Goal: Task Accomplishment & Management: Manage account settings

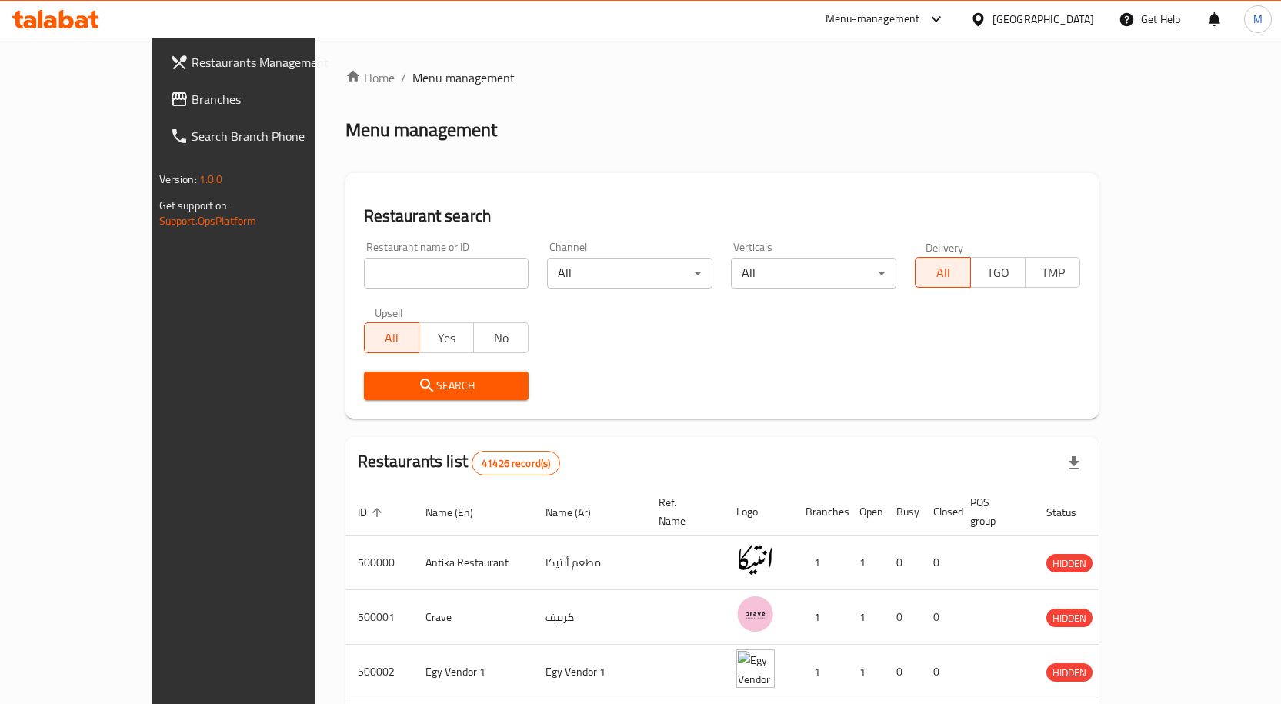
click at [992, 16] on div at bounding box center [981, 19] width 22 height 17
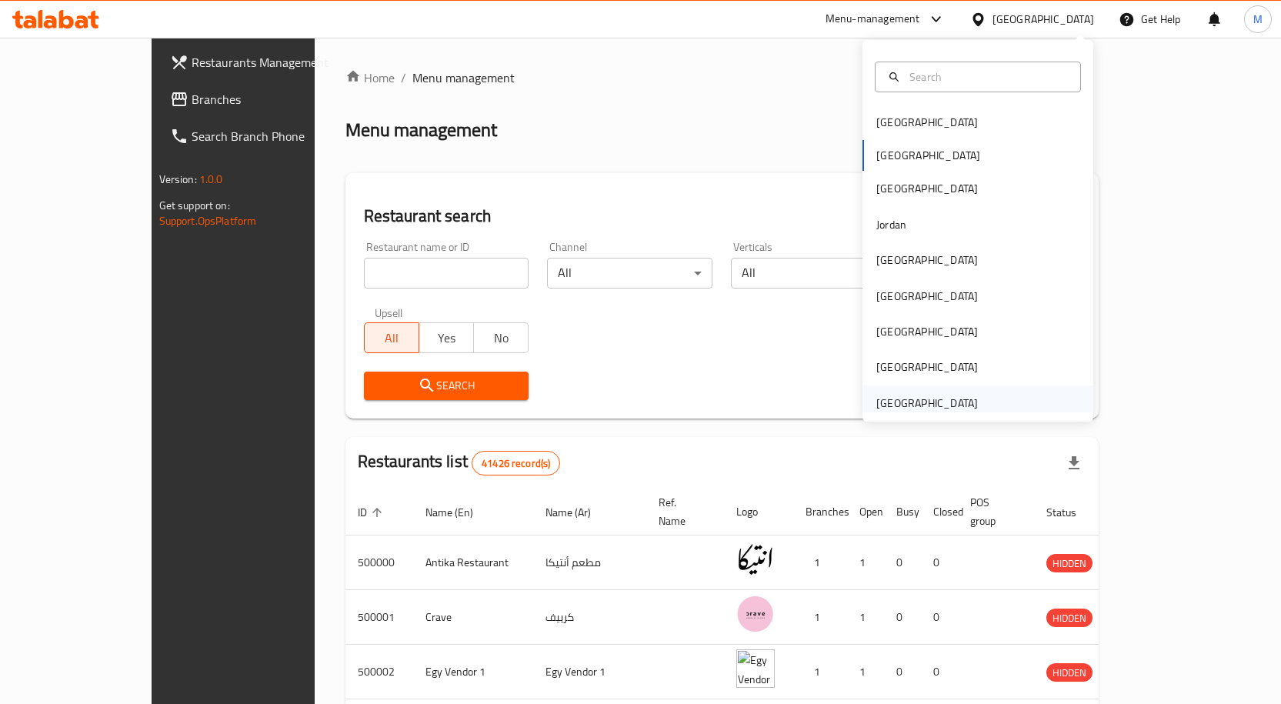
click at [947, 403] on div "[GEOGRAPHIC_DATA]" at bounding box center [927, 403] width 102 height 17
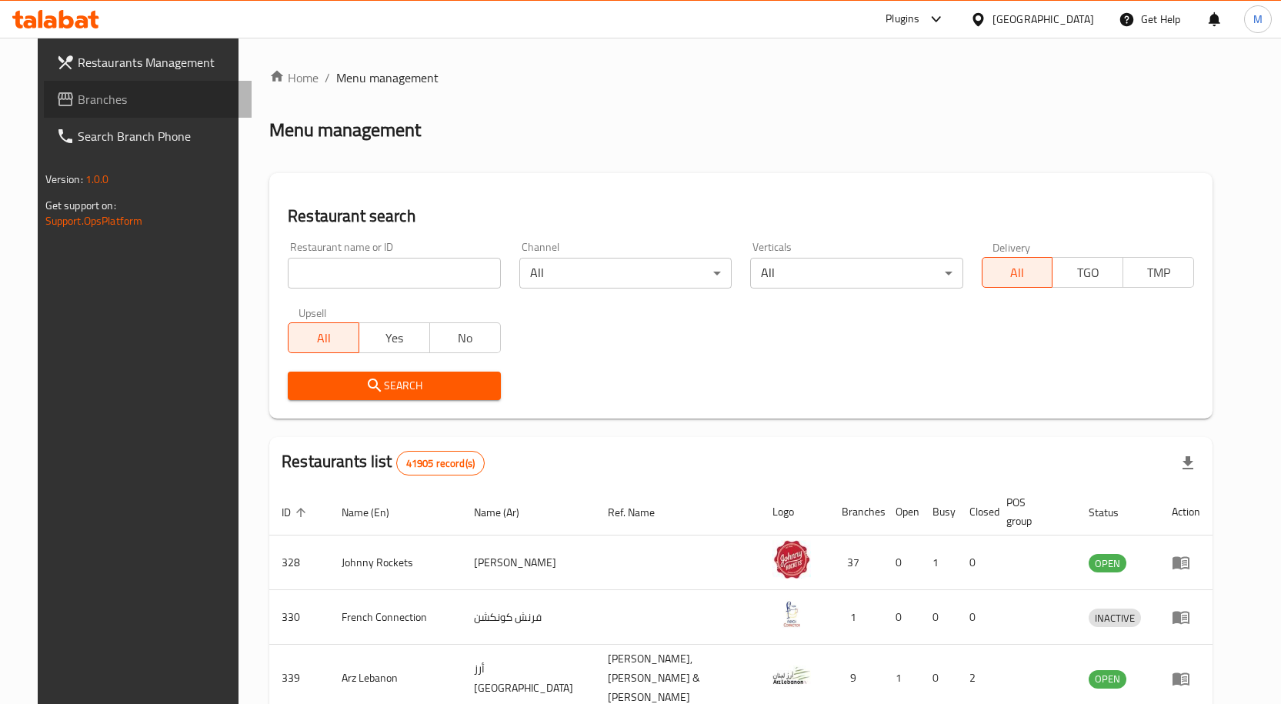
click at [78, 100] on span "Branches" at bounding box center [159, 99] width 162 height 18
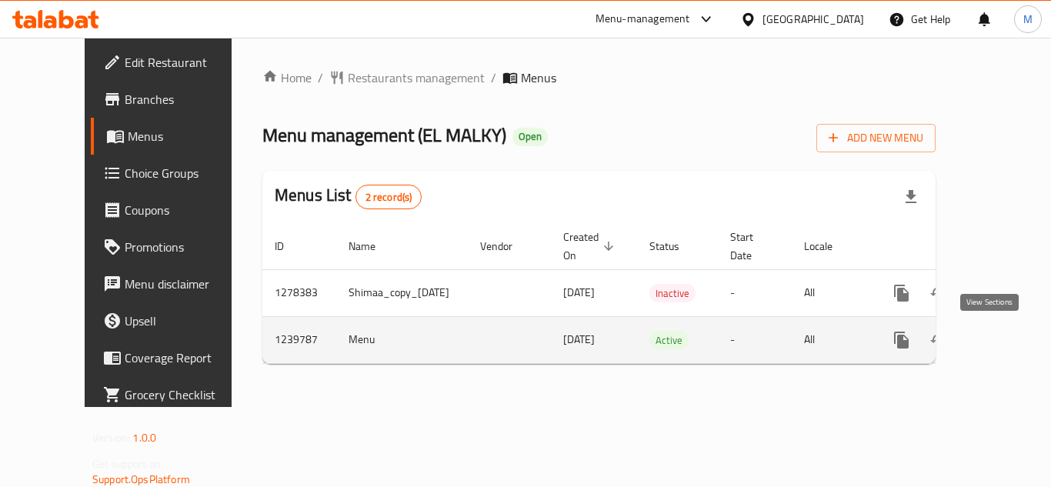
click at [1003, 338] on icon "enhanced table" at bounding box center [1012, 340] width 18 height 18
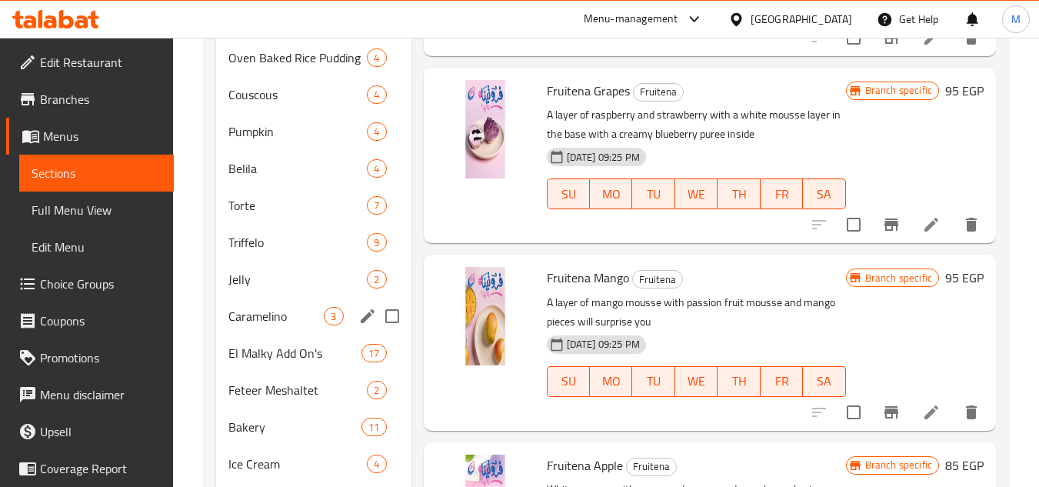
scroll to position [774, 0]
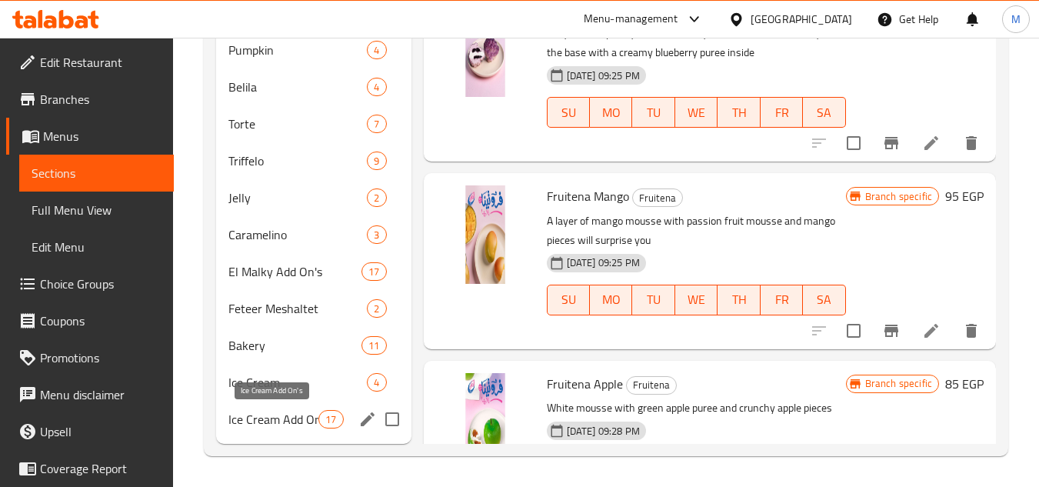
click at [268, 419] on span "Ice Cream Add On's" at bounding box center [273, 419] width 90 height 18
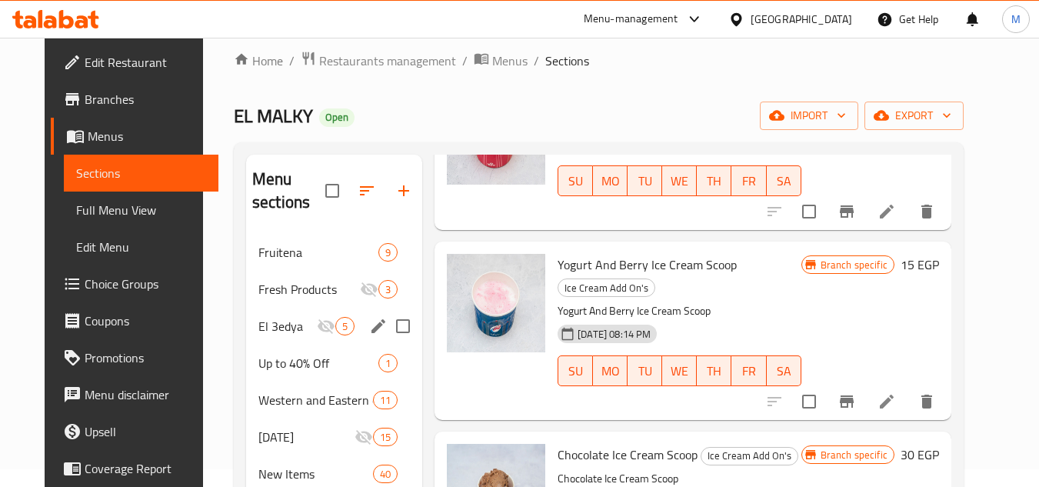
scroll to position [5, 0]
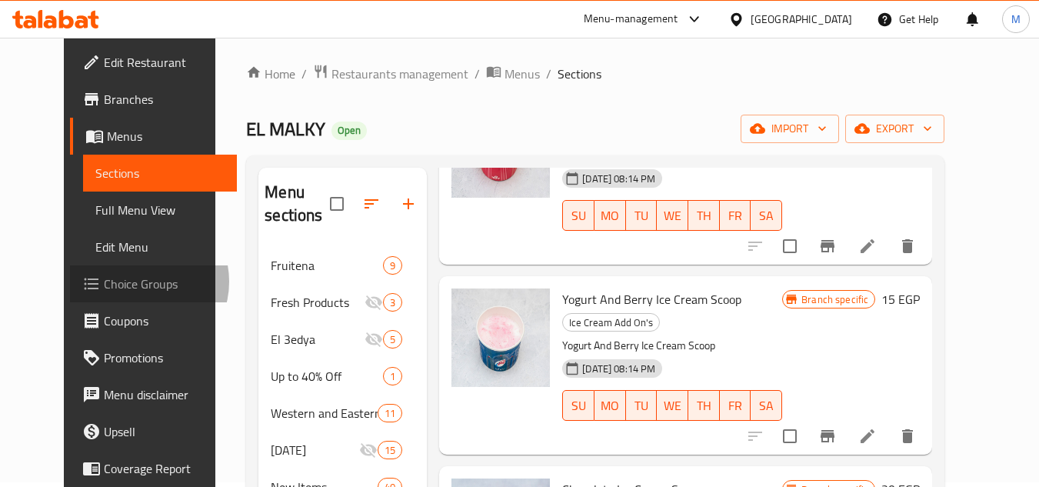
click at [104, 282] on span "Choice Groups" at bounding box center [165, 284] width 122 height 18
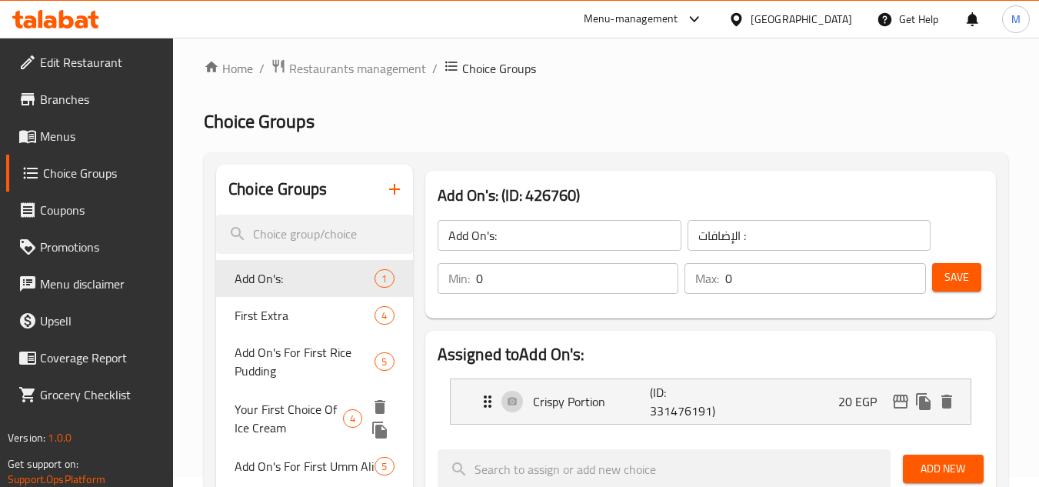
scroll to position [77, 0]
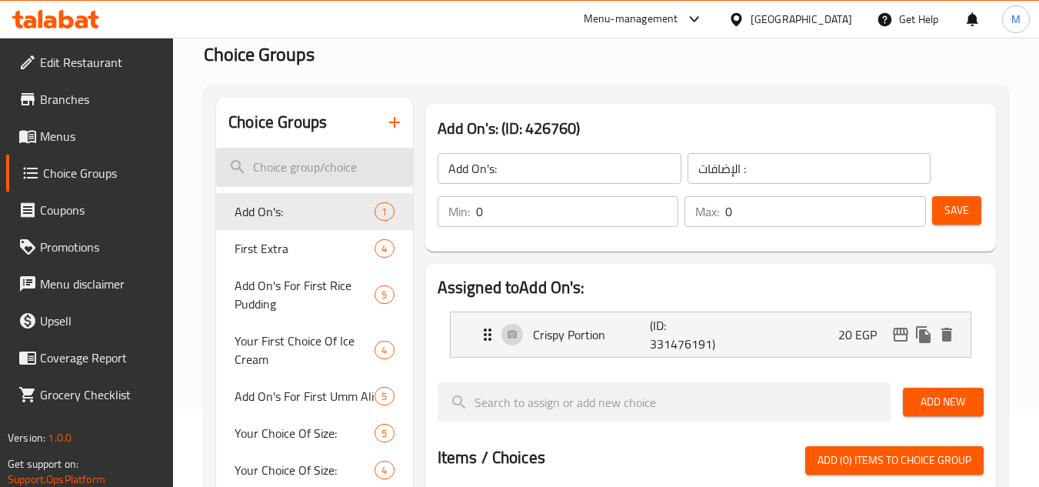
click at [279, 176] on input "search" at bounding box center [314, 167] width 196 height 39
paste input "إضافة سكر بودرة"
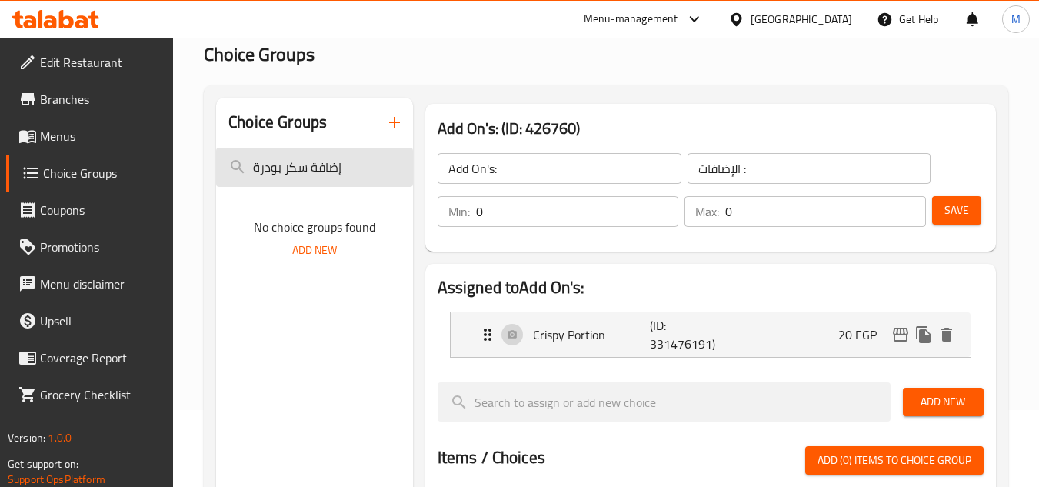
click at [328, 165] on input "إضافة سكر بودرة" at bounding box center [314, 167] width 196 height 39
type input "سكر بودرة"
click at [72, 136] on span "Menus" at bounding box center [101, 136] width 122 height 18
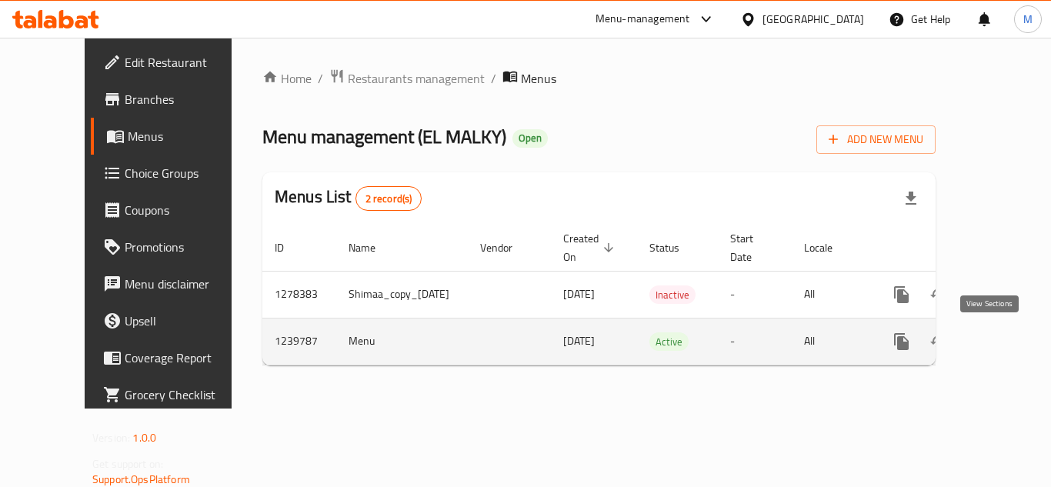
click at [1005, 338] on icon "enhanced table" at bounding box center [1012, 342] width 14 height 14
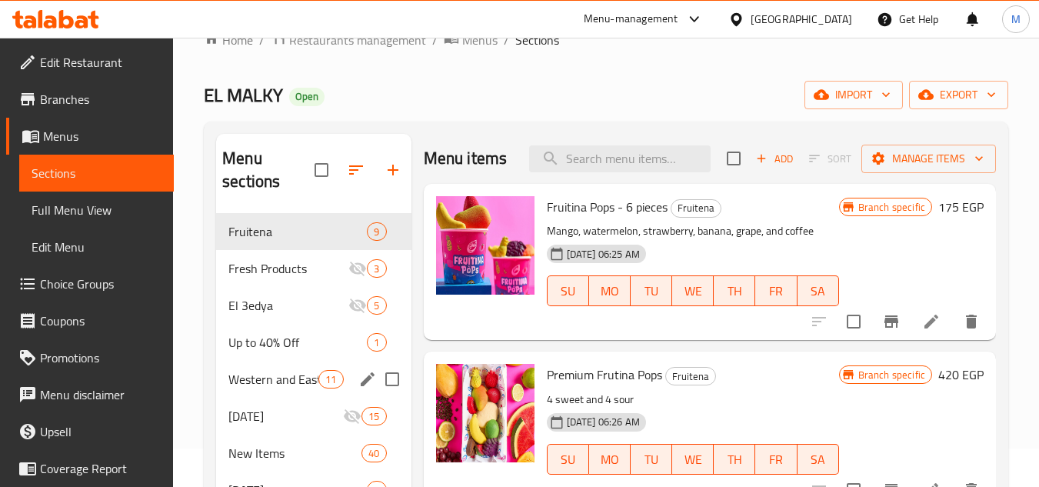
scroll to position [77, 0]
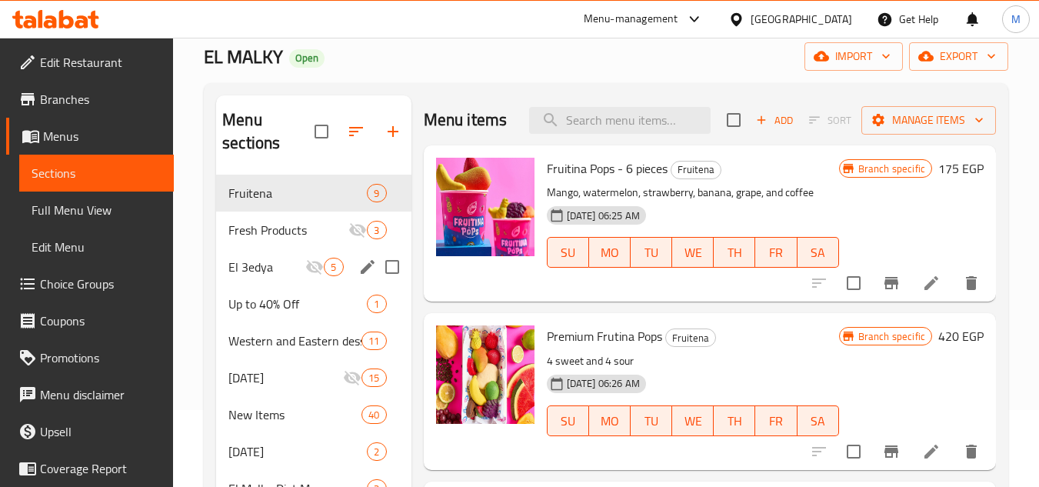
click at [268, 281] on div "El 3edya 5" at bounding box center [313, 266] width 195 height 37
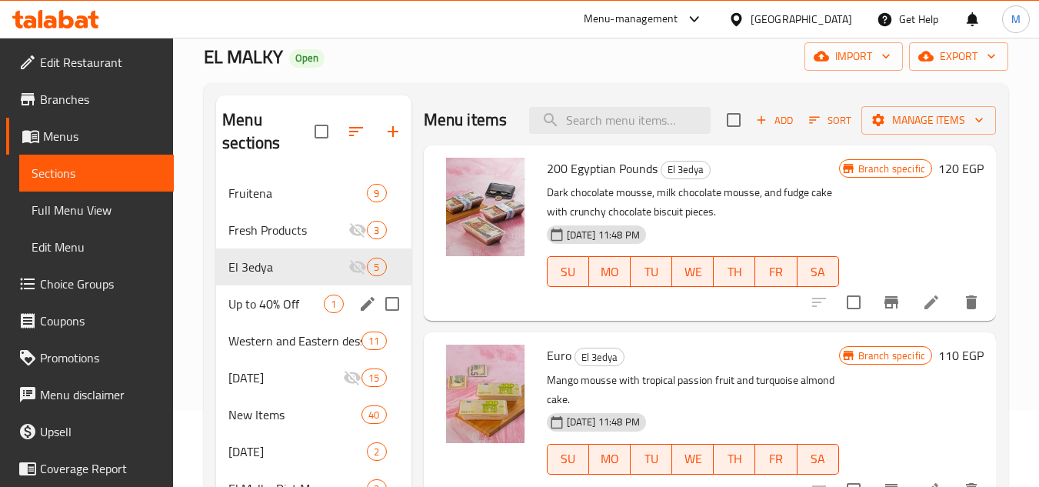
click at [253, 321] on div "Up to 40% Off 1" at bounding box center [313, 303] width 195 height 37
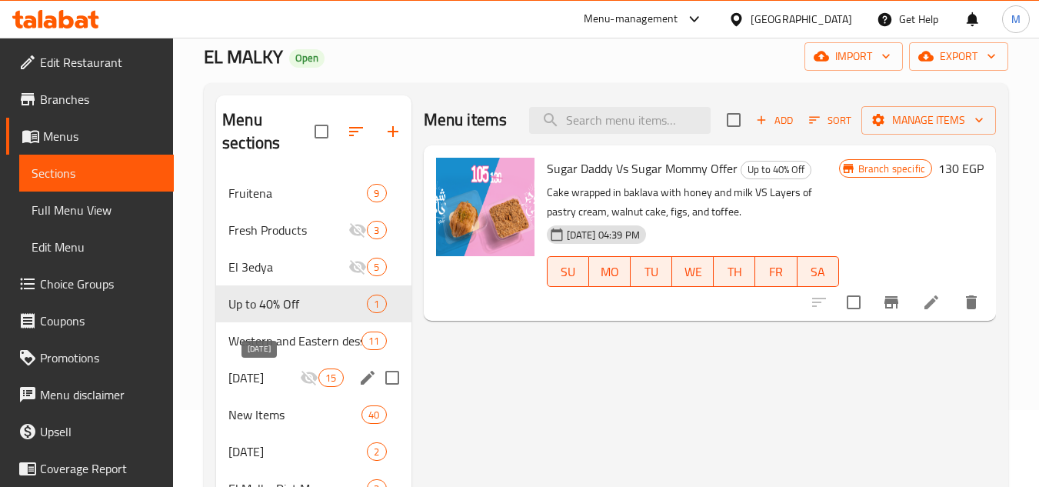
click at [294, 380] on span "Ramadan" at bounding box center [264, 377] width 72 height 18
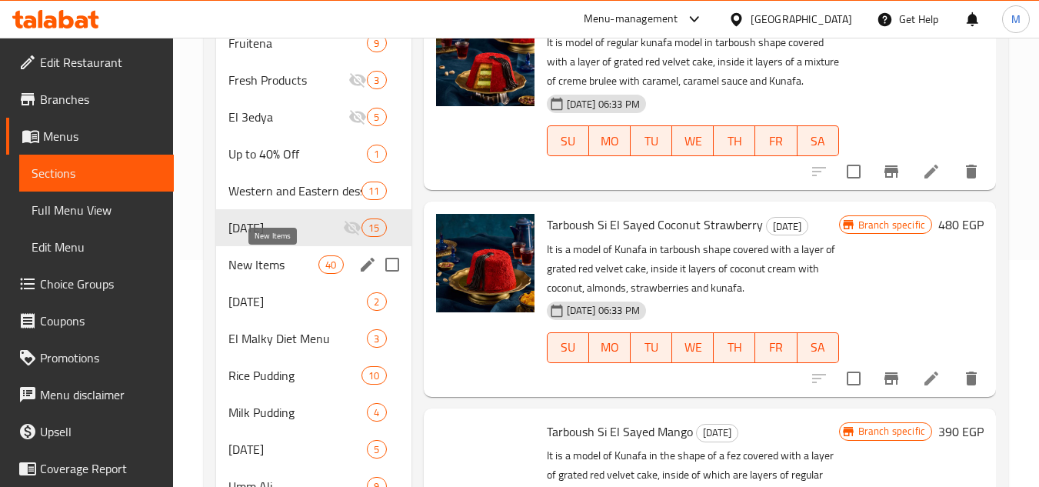
scroll to position [231, 0]
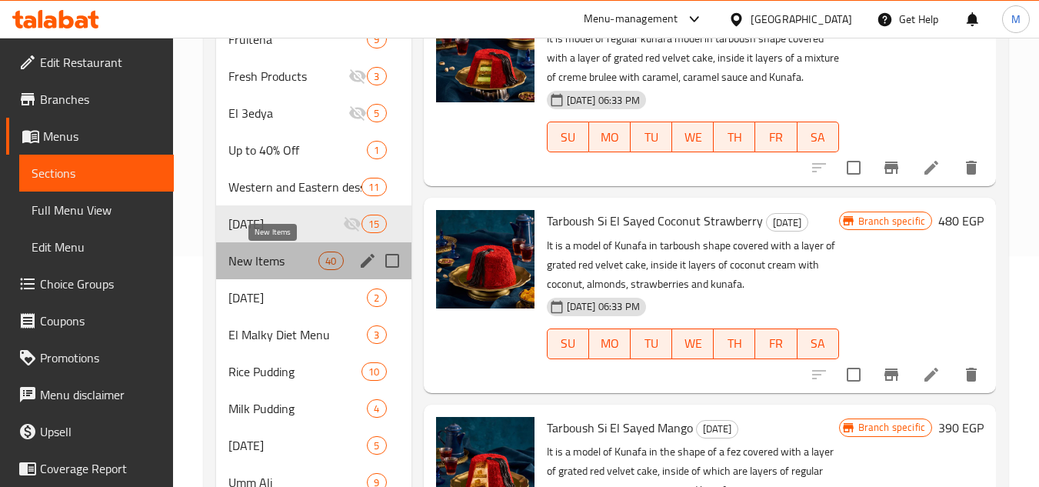
click at [282, 265] on span "New Items" at bounding box center [273, 261] width 90 height 18
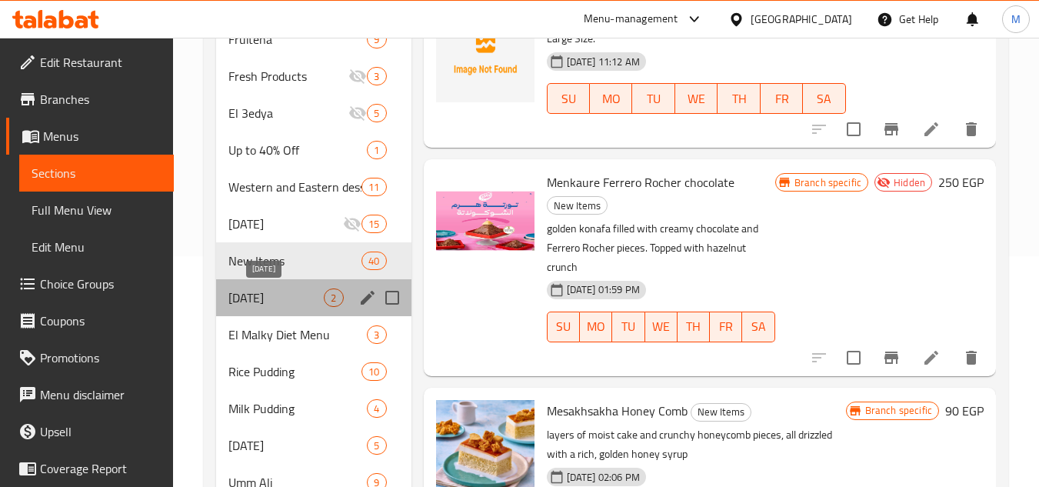
click at [282, 303] on span "100 Years Ago" at bounding box center [275, 297] width 95 height 18
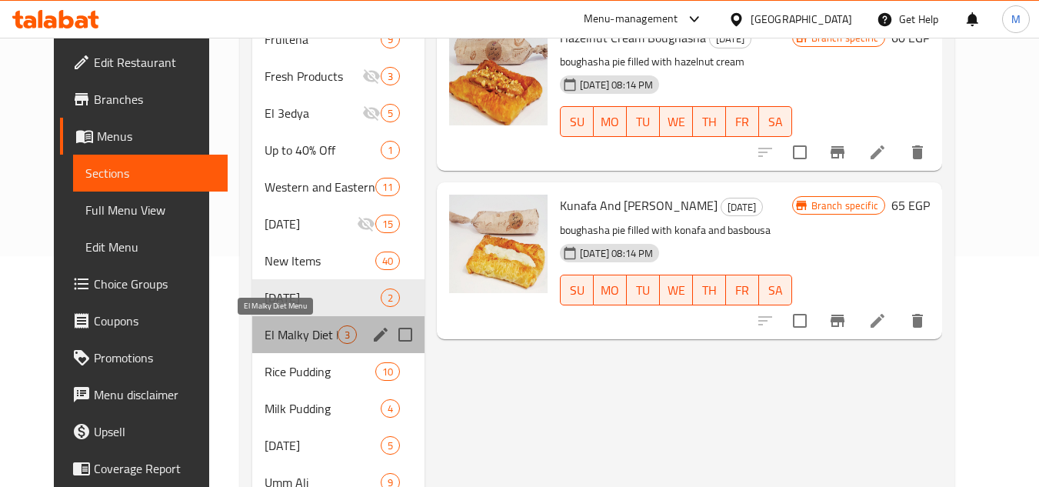
click at [286, 338] on span "El Malky Diet Menu" at bounding box center [301, 334] width 73 height 18
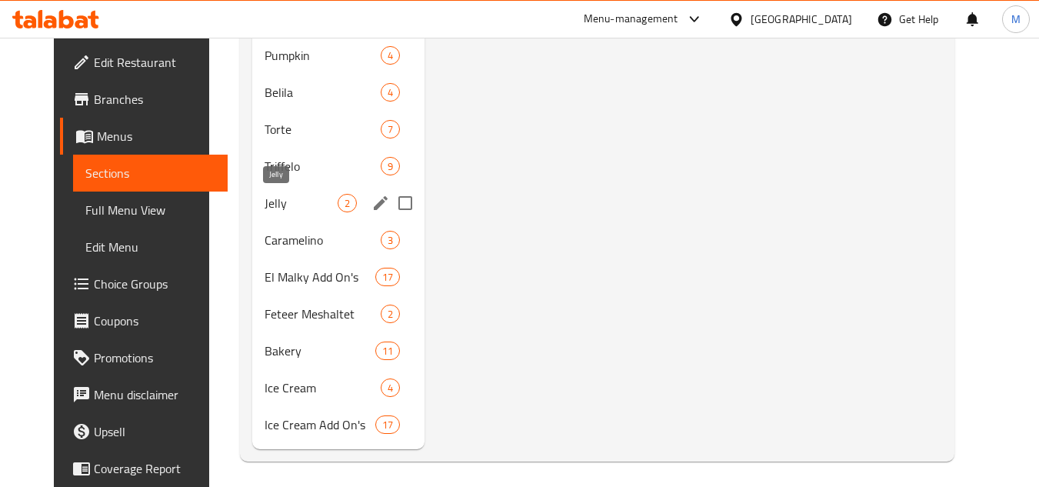
scroll to position [769, 0]
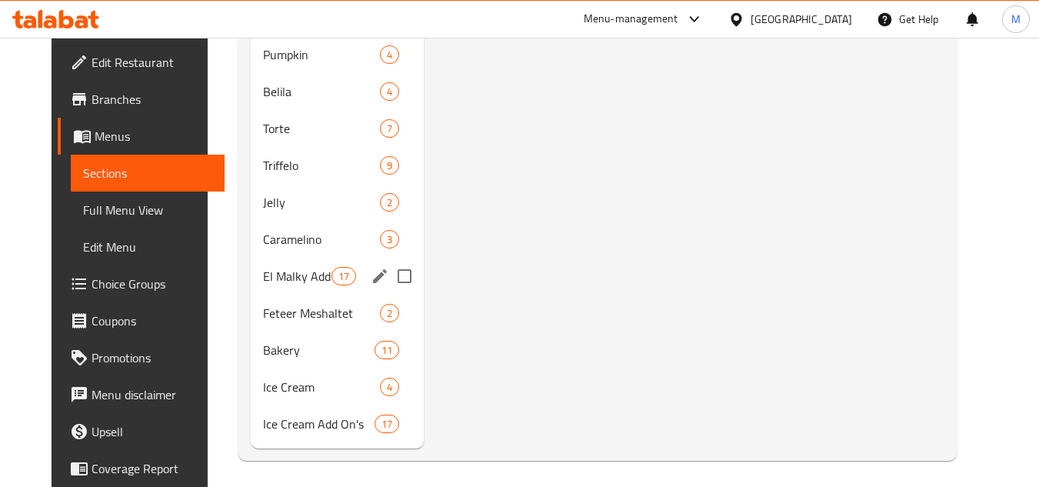
click at [251, 264] on div "El Malky Add On's 17" at bounding box center [338, 276] width 174 height 37
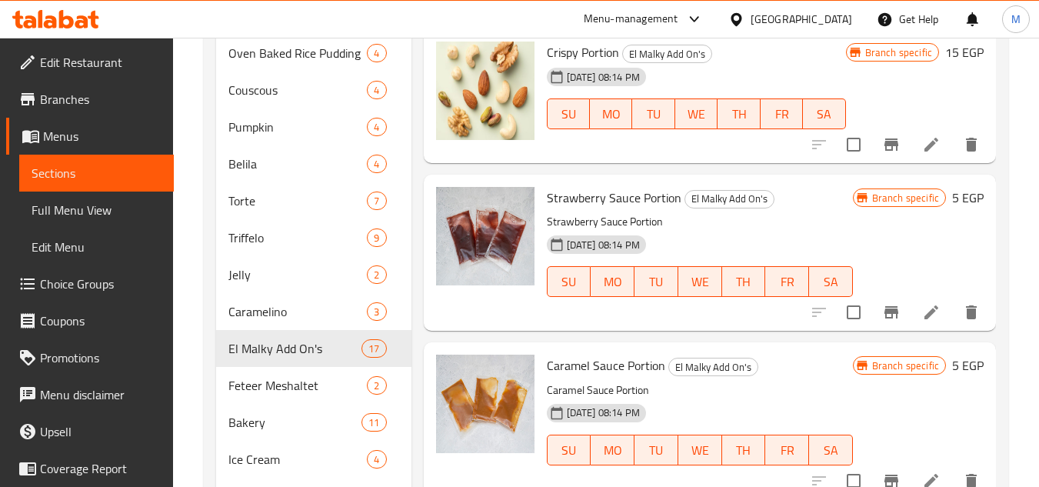
scroll to position [231, 0]
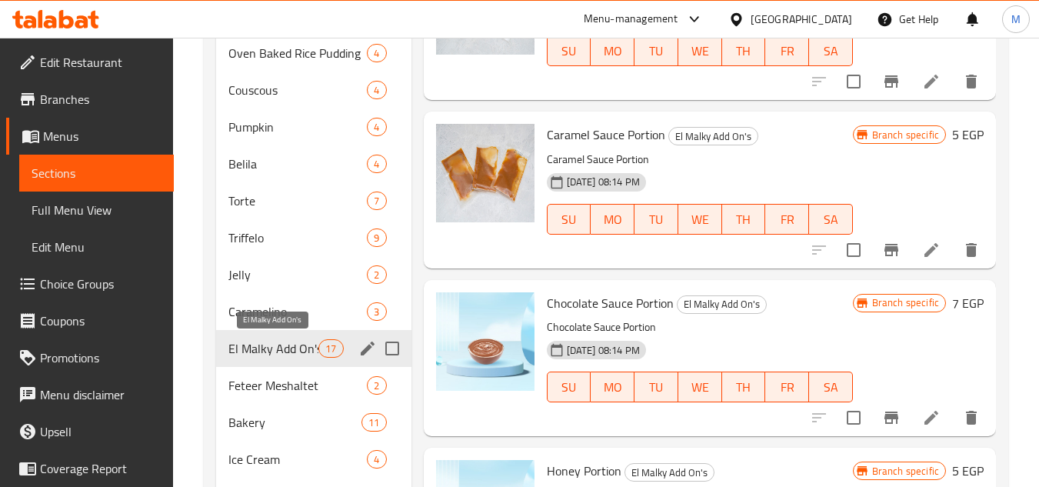
click at [288, 355] on span "El Malky Add On's" at bounding box center [273, 348] width 90 height 18
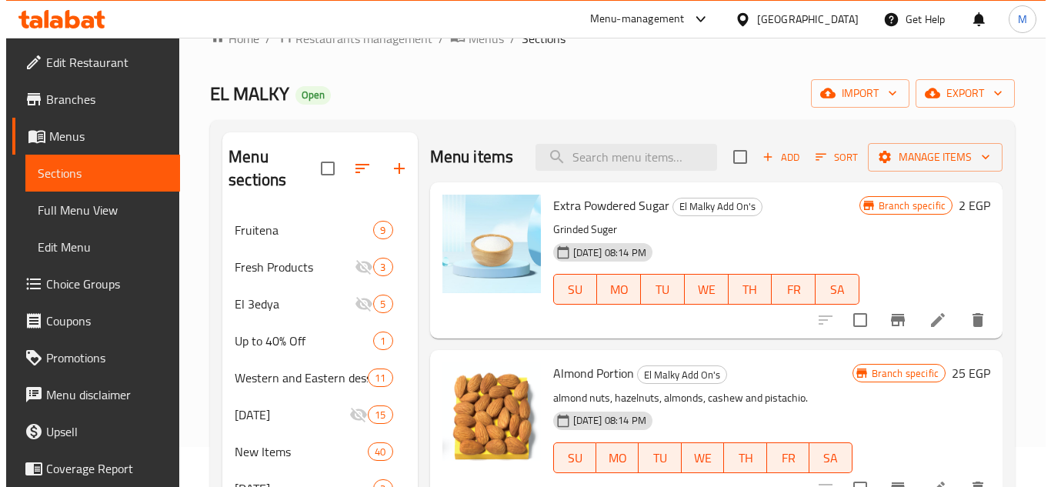
scroll to position [0, 0]
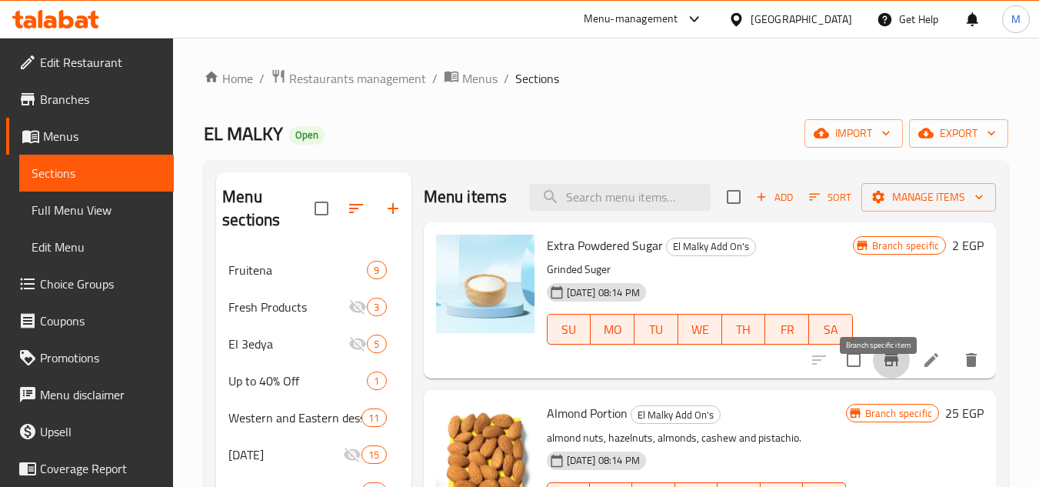
click at [882, 369] on icon "Branch-specific-item" at bounding box center [891, 360] width 18 height 18
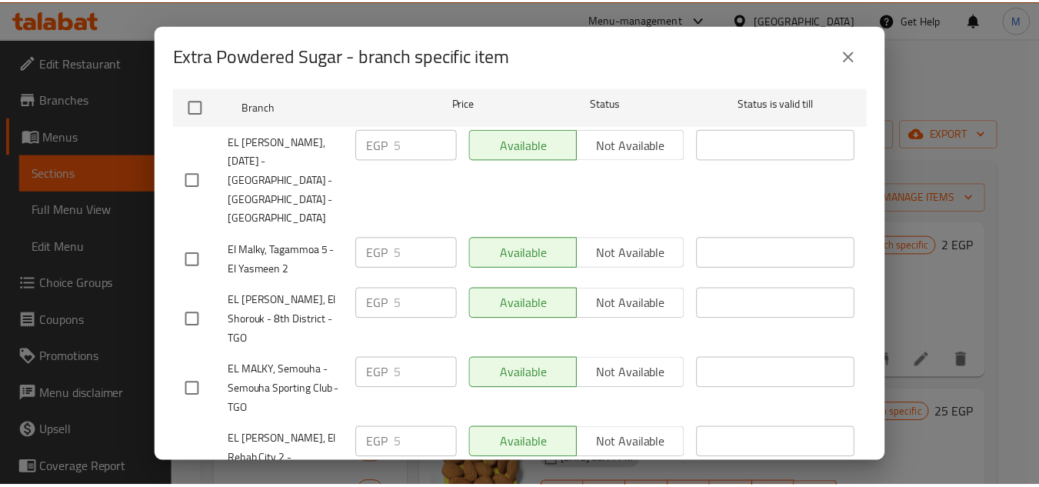
scroll to position [308, 0]
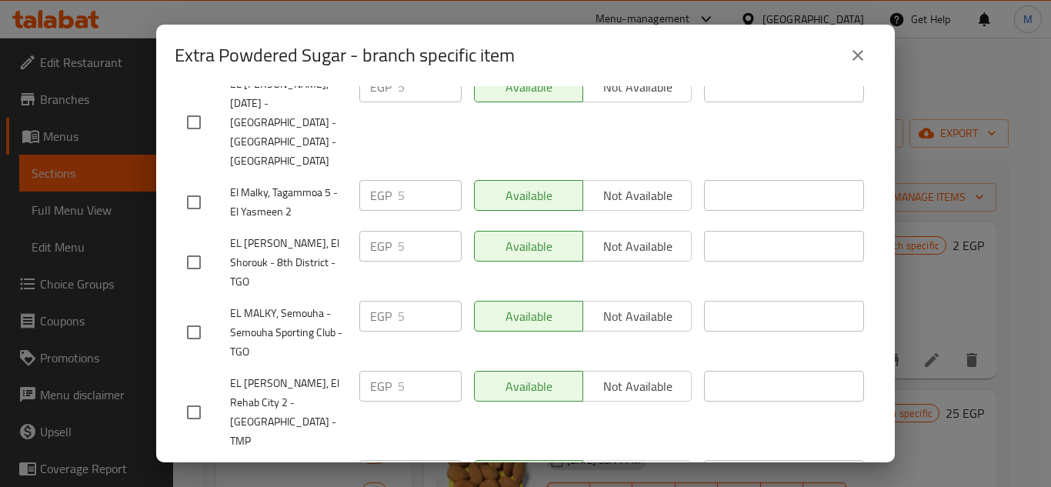
click at [855, 59] on icon "close" at bounding box center [857, 55] width 11 height 11
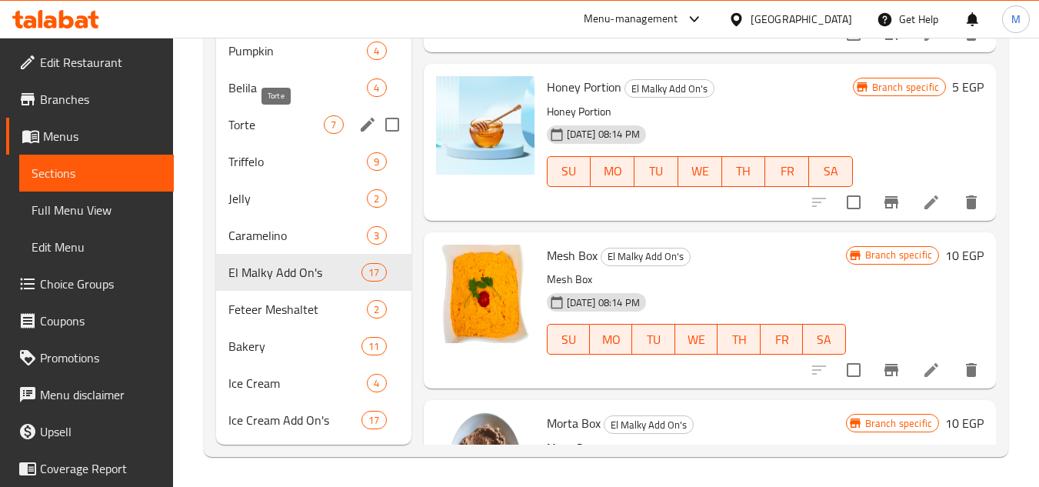
scroll to position [774, 0]
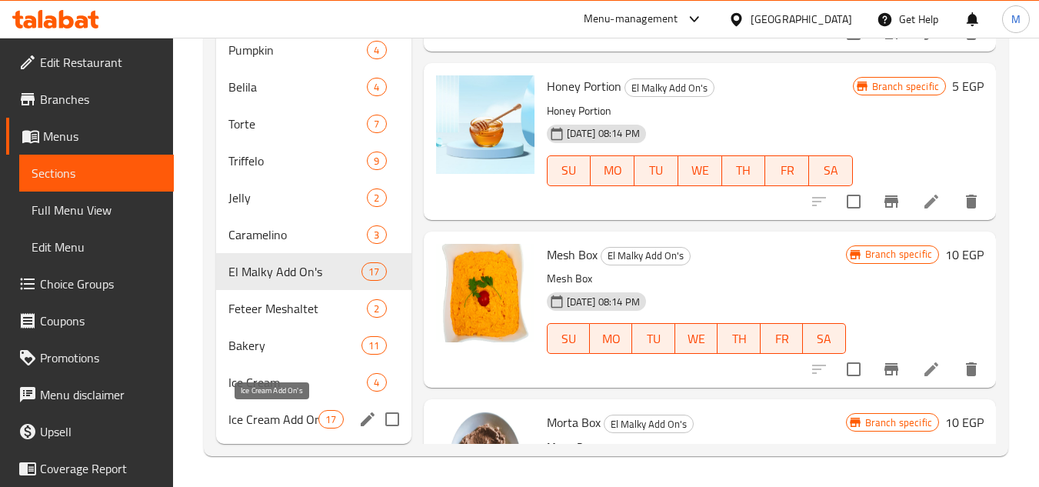
click at [292, 419] on span "Ice Cream Add On's" at bounding box center [273, 419] width 90 height 18
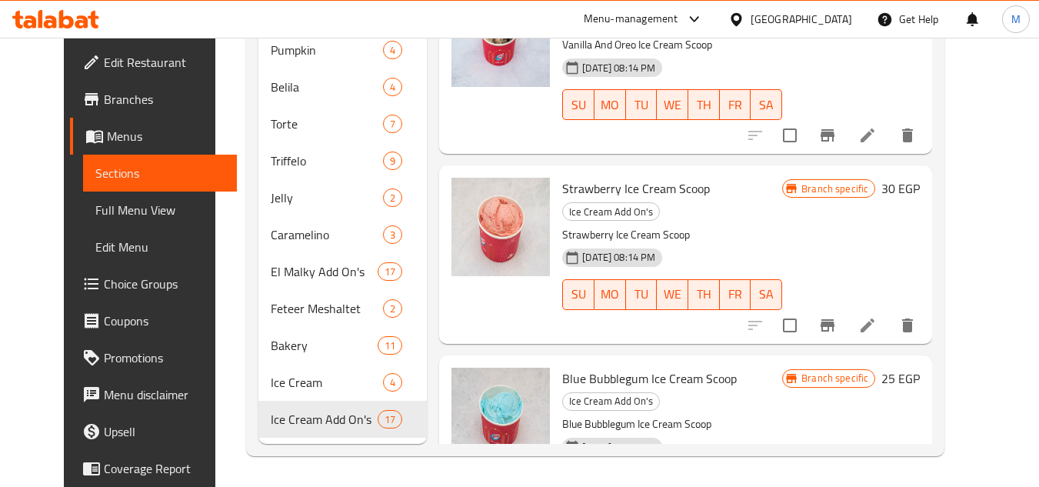
scroll to position [231, 0]
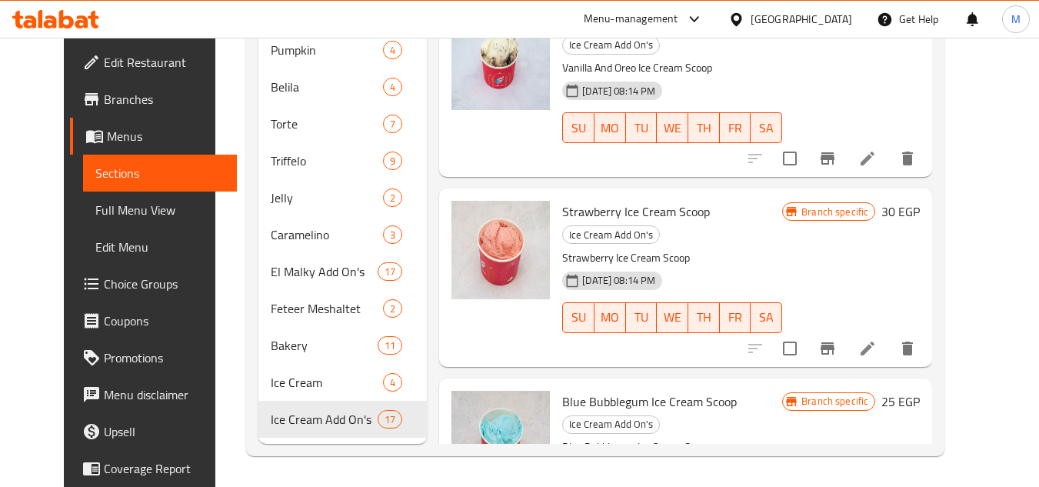
click at [47, 18] on icon at bounding box center [50, 21] width 13 height 13
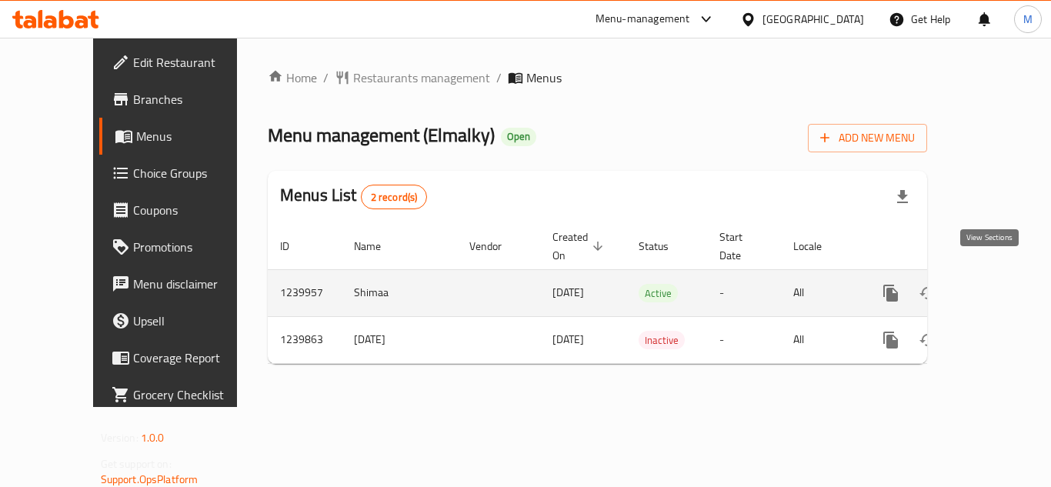
click at [994, 284] on icon "enhanced table" at bounding box center [1001, 293] width 18 height 18
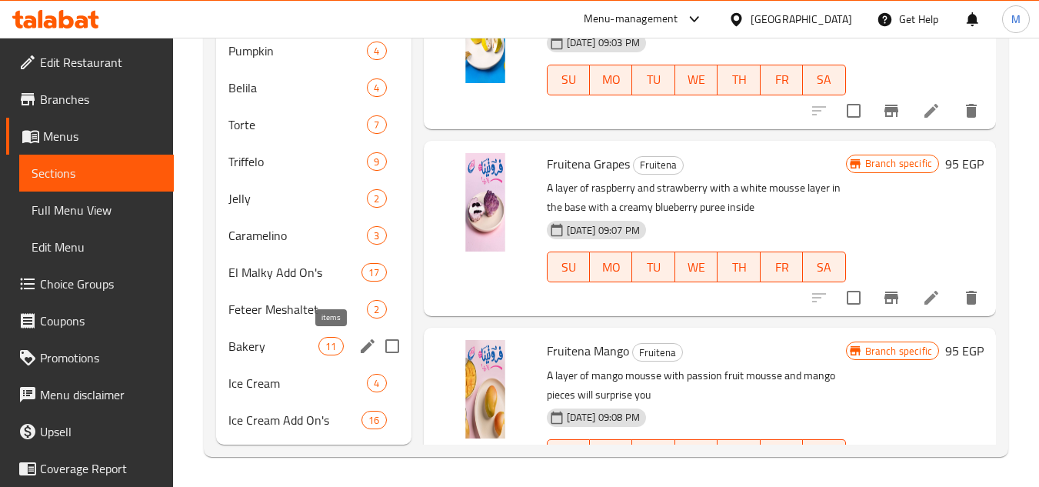
scroll to position [774, 0]
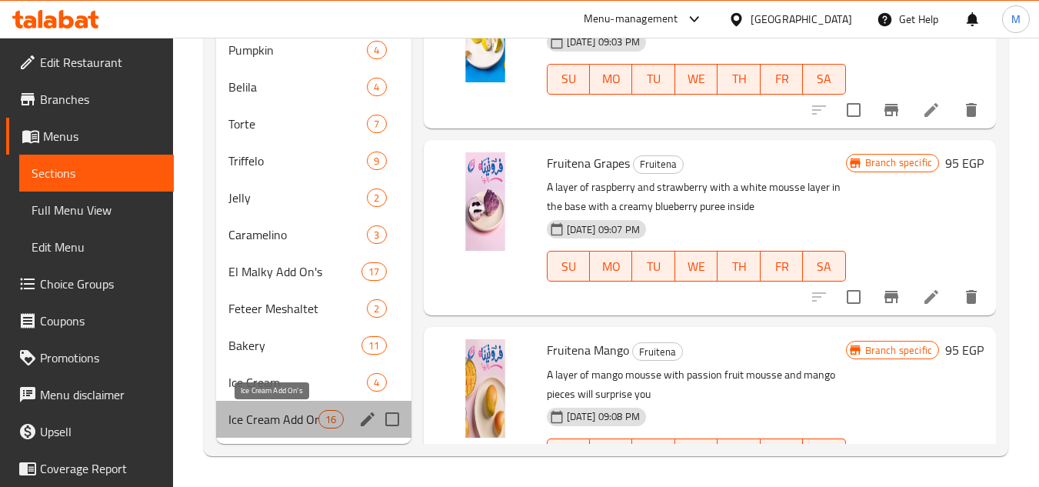
click at [291, 419] on span "Ice Cream Add On's" at bounding box center [273, 419] width 90 height 18
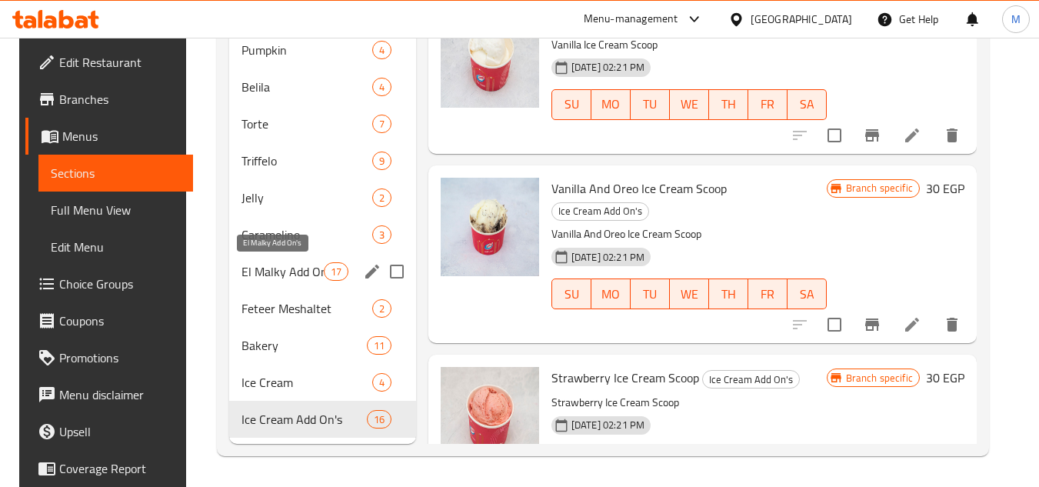
click at [291, 280] on span "El Malky Add On's" at bounding box center [283, 271] width 82 height 18
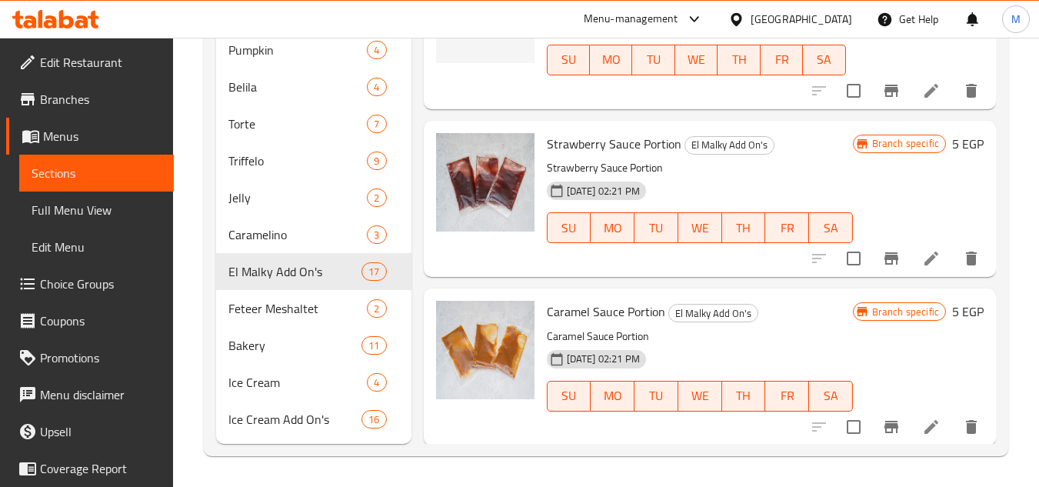
click at [68, 28] on div at bounding box center [55, 19] width 87 height 18
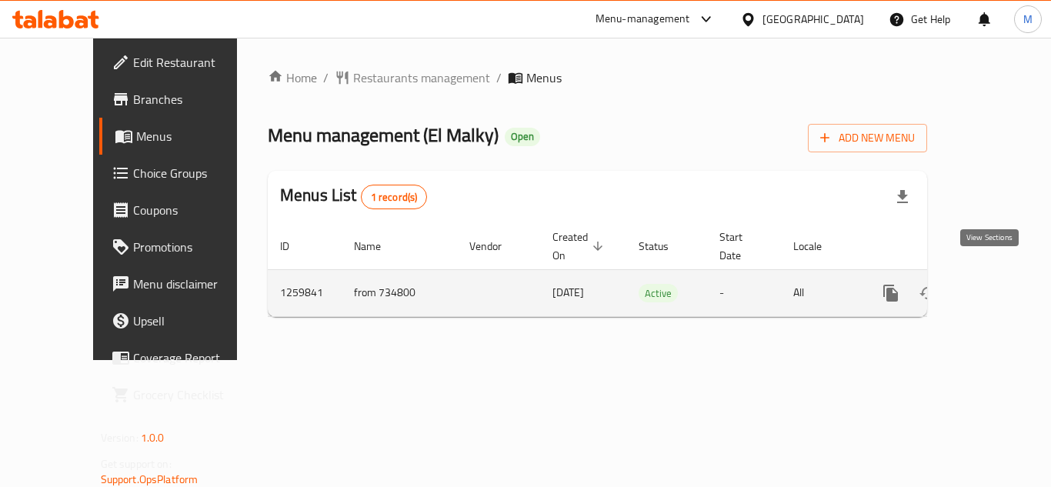
click at [995, 284] on icon "enhanced table" at bounding box center [1001, 293] width 18 height 18
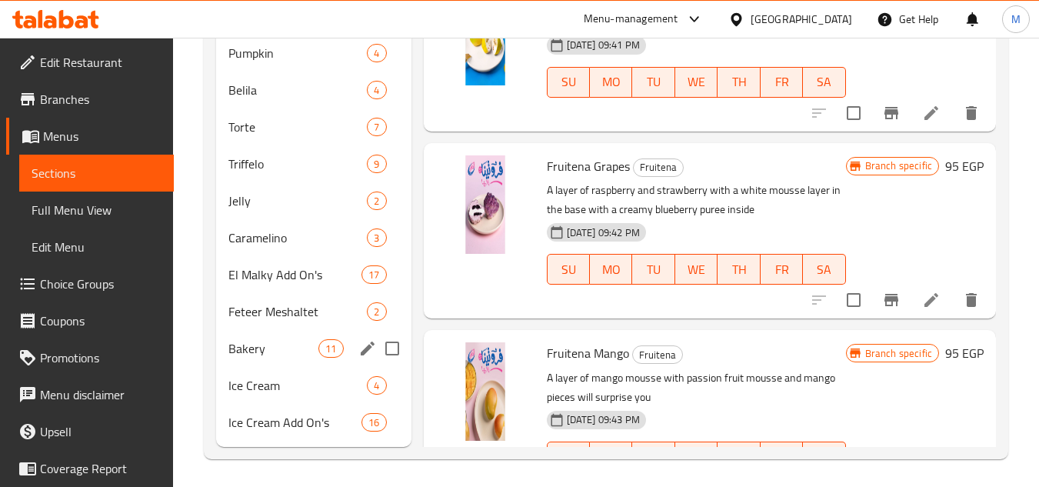
scroll to position [774, 0]
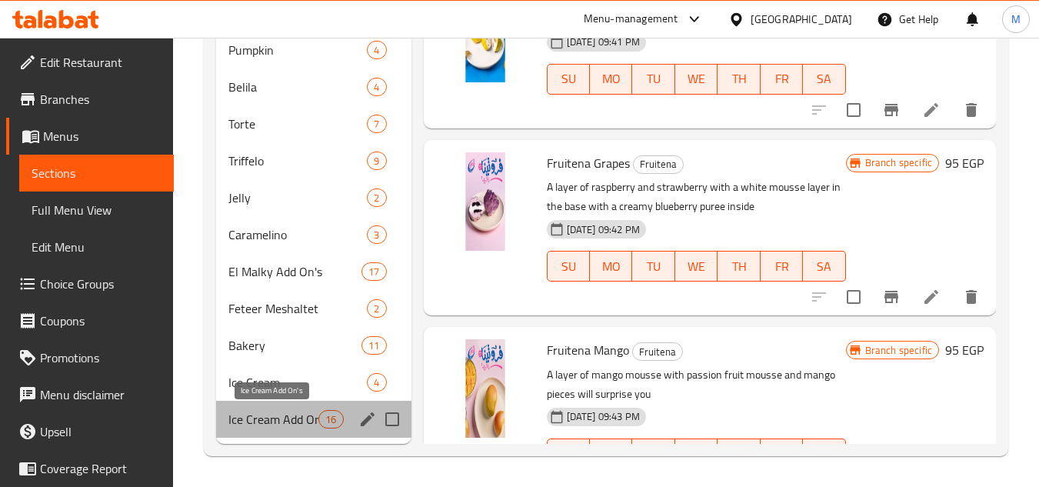
click at [299, 422] on span "Ice Cream Add On's" at bounding box center [273, 419] width 90 height 18
